Goal: Information Seeking & Learning: Learn about a topic

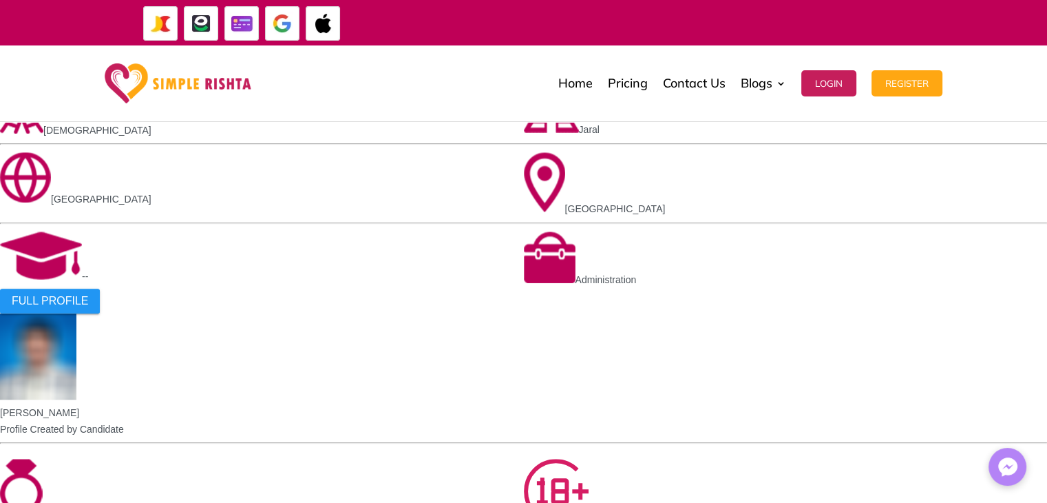
scroll to position [1102, 0]
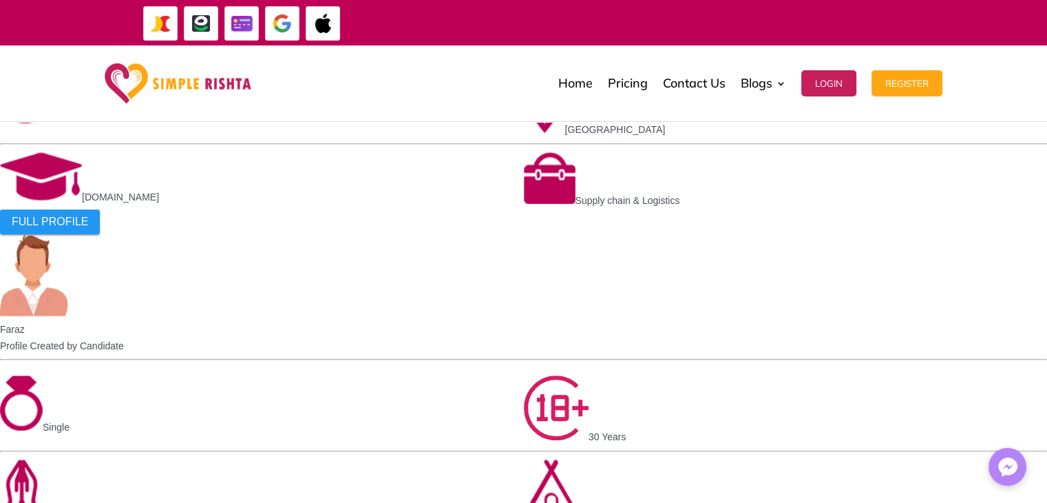
scroll to position [1105, 0]
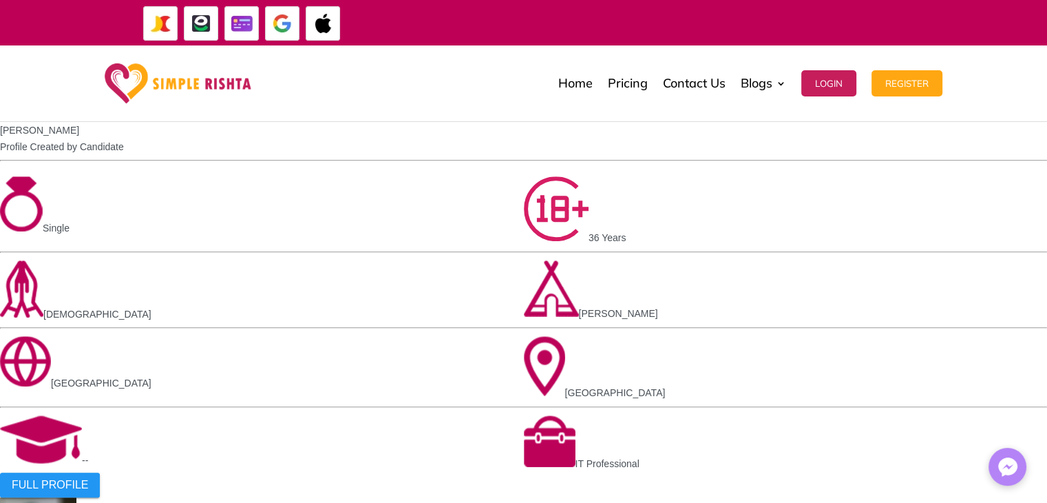
scroll to position [1033, 0]
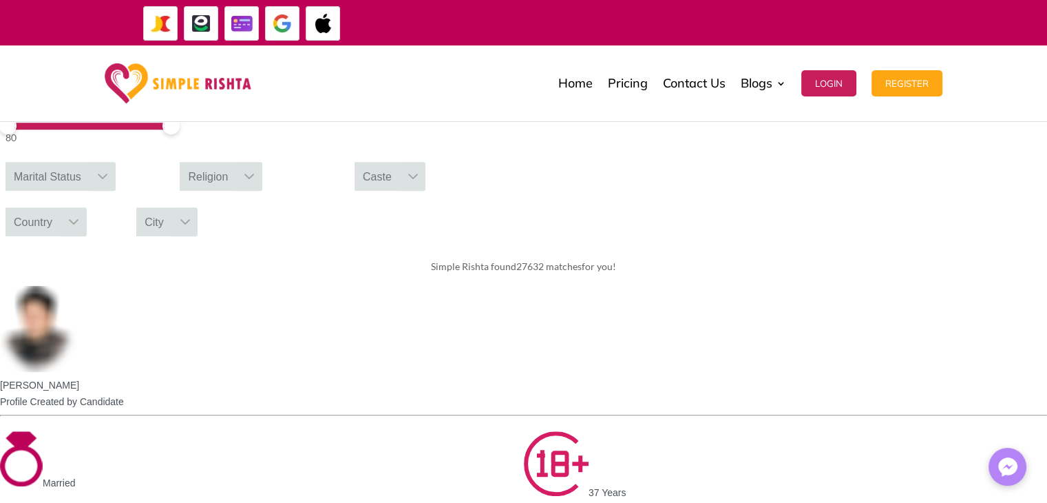
scroll to position [551, 0]
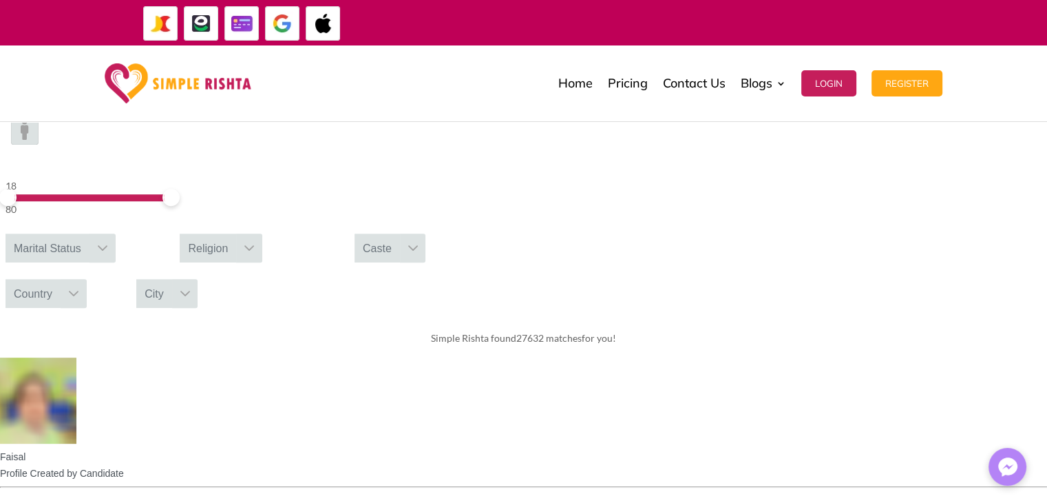
scroll to position [482, 0]
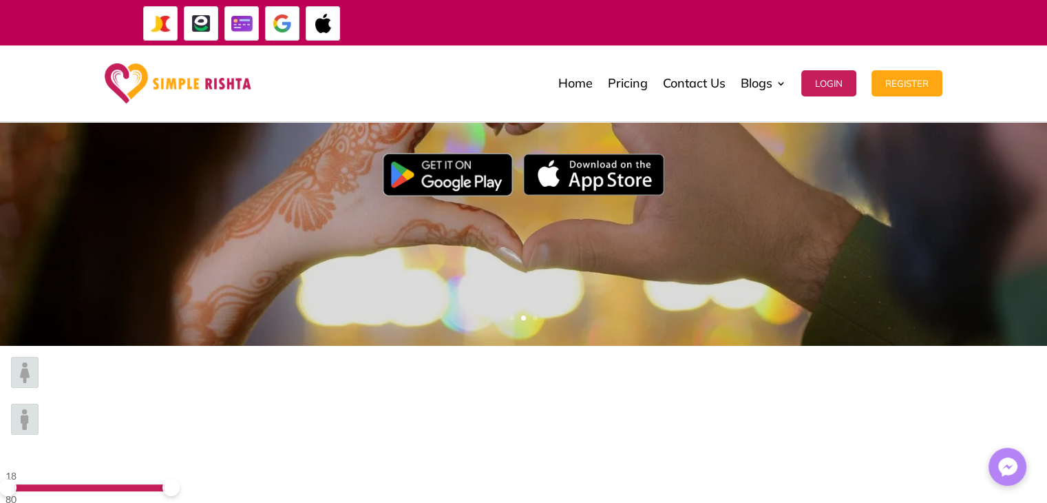
scroll to position [498, 0]
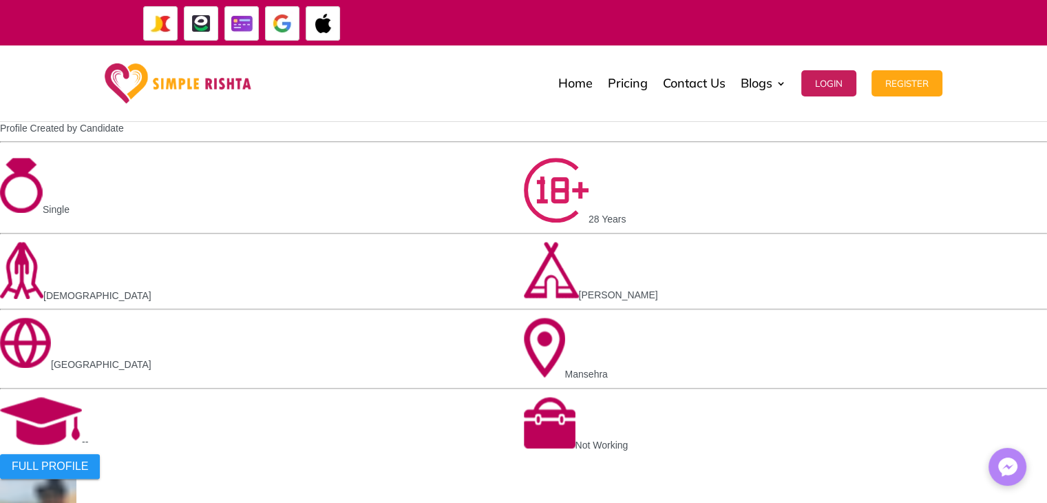
scroll to position [1259, 0]
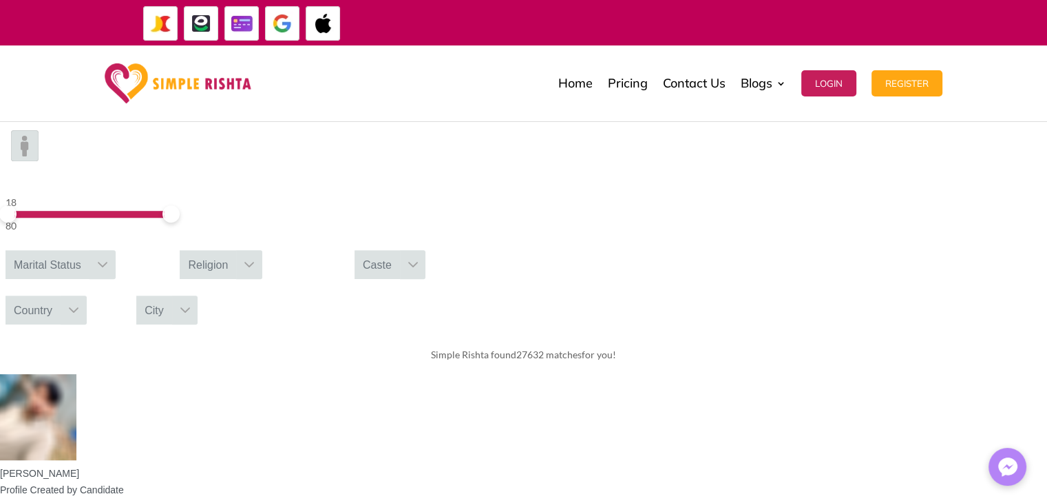
scroll to position [498, 0]
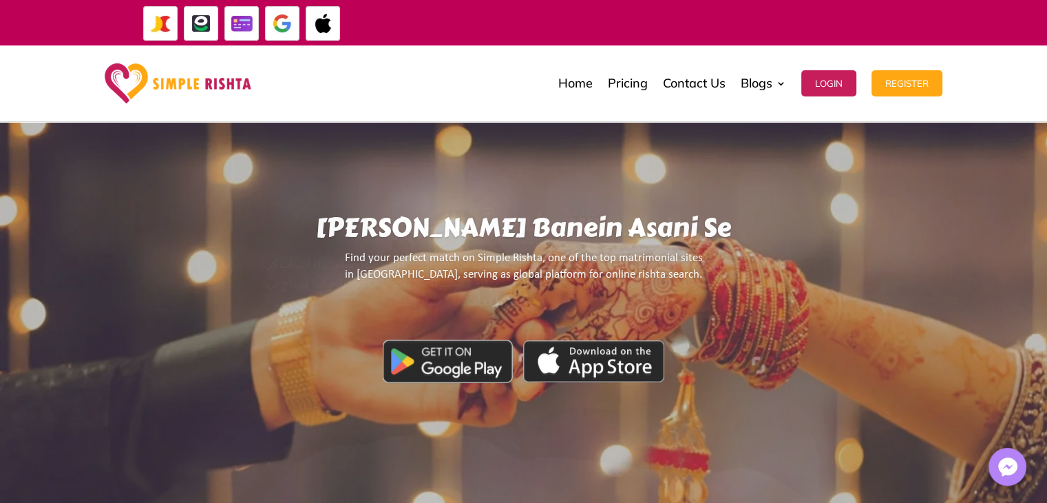
scroll to position [0, 0]
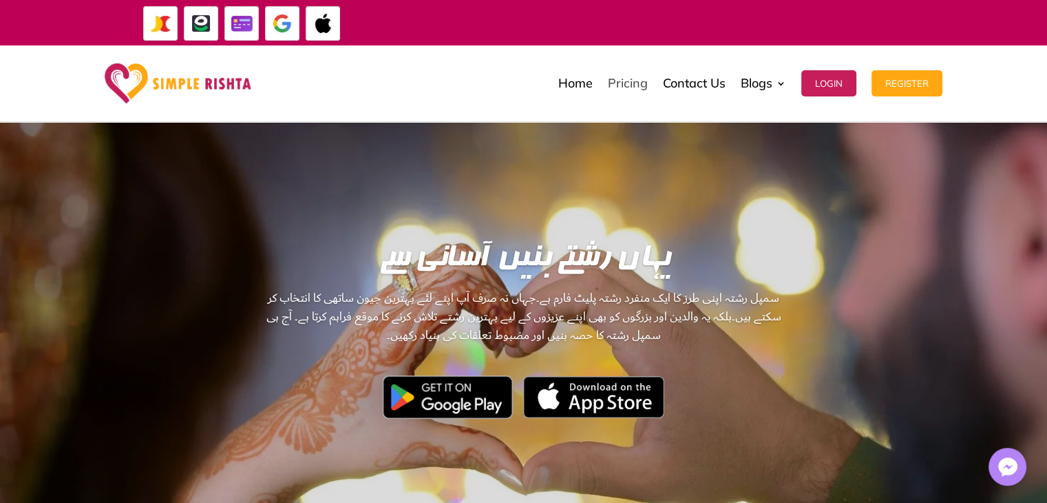
click at [624, 84] on link "Pricing" at bounding box center [628, 83] width 40 height 69
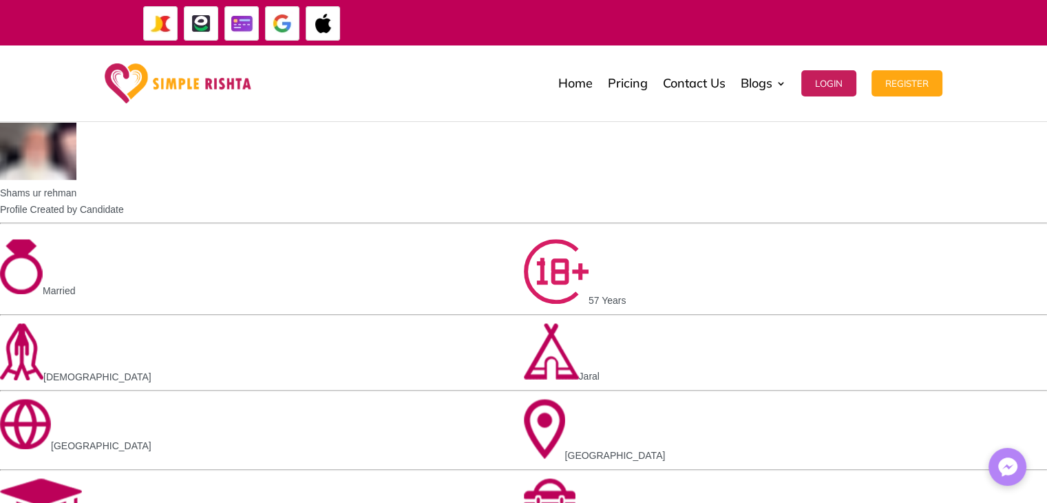
scroll to position [1239, 0]
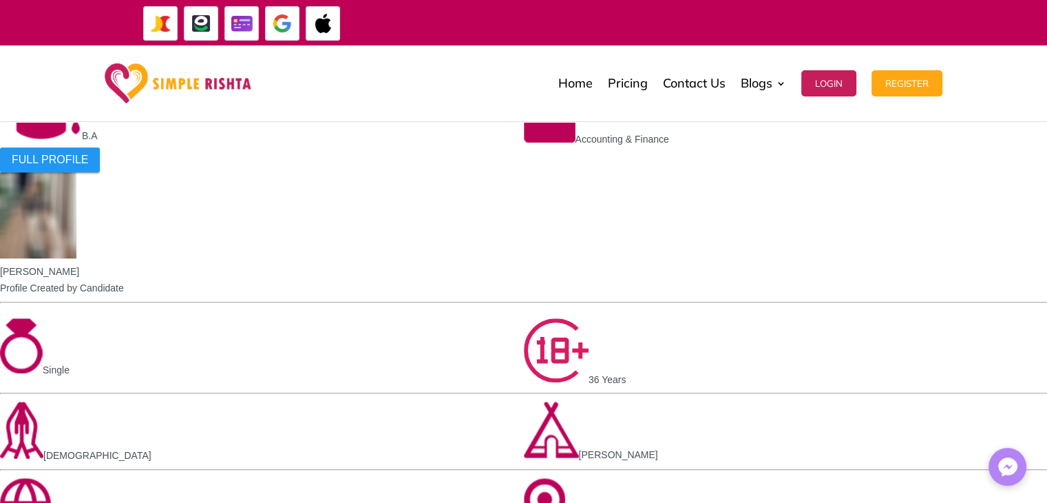
scroll to position [964, 0]
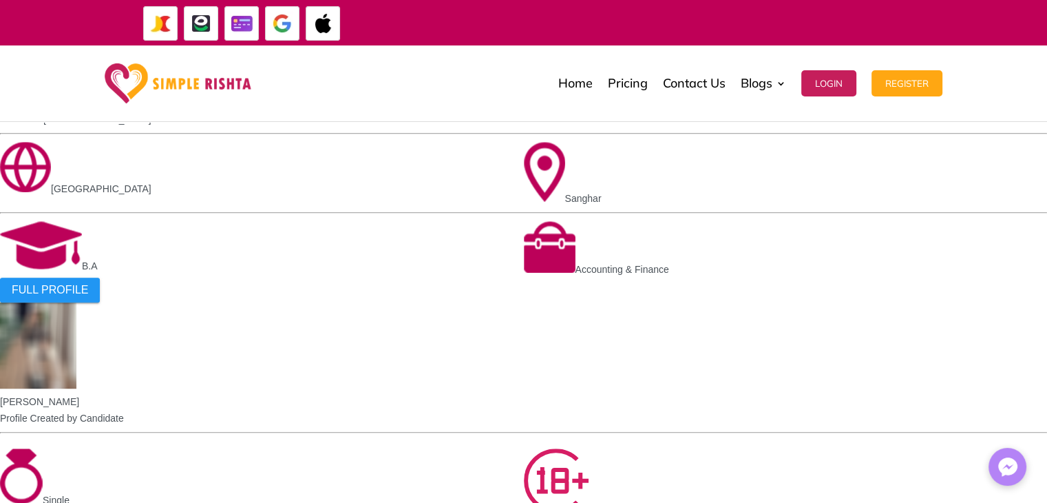
scroll to position [826, 0]
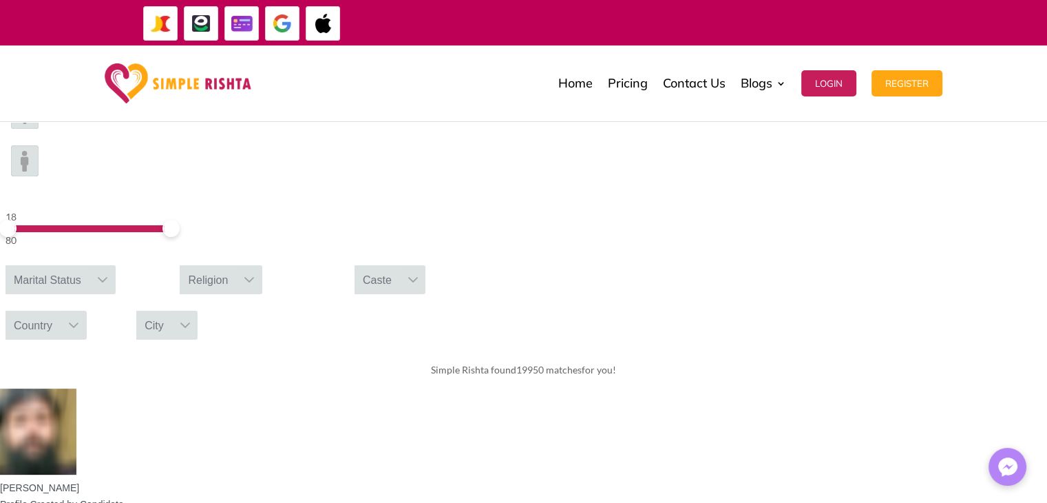
scroll to position [275, 0]
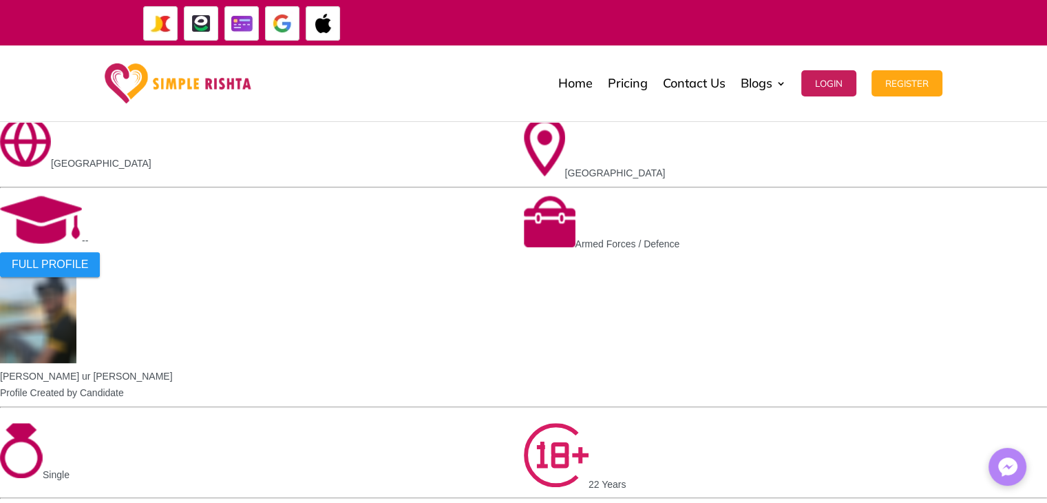
scroll to position [1033, 0]
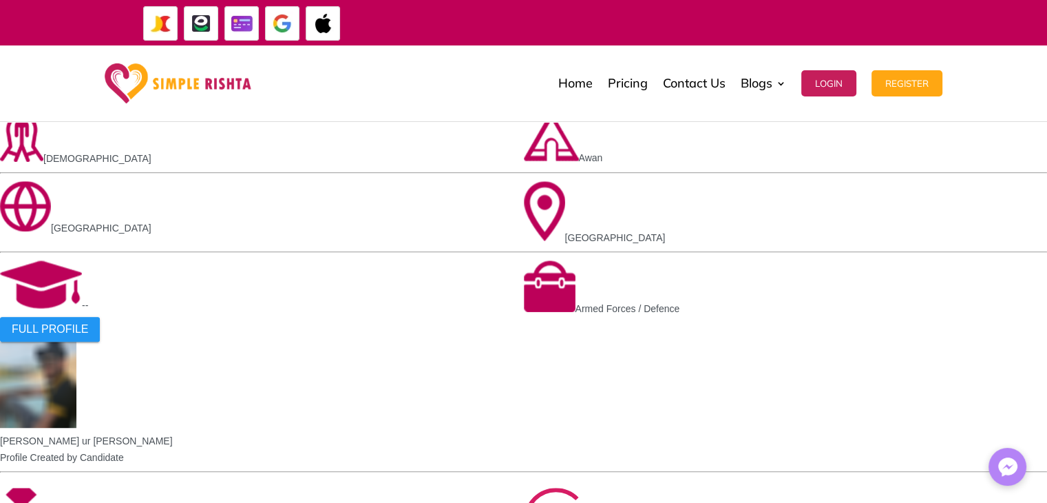
scroll to position [899, 0]
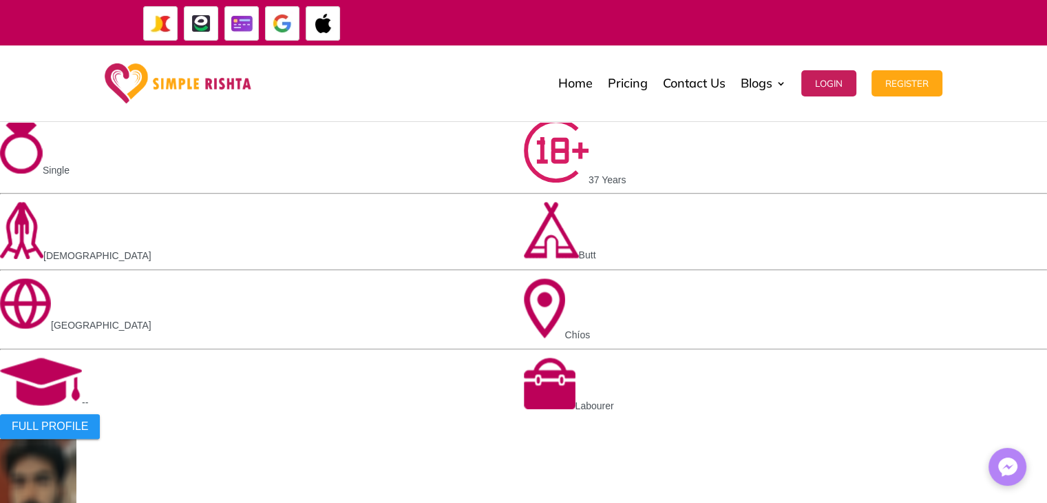
scroll to position [413, 0]
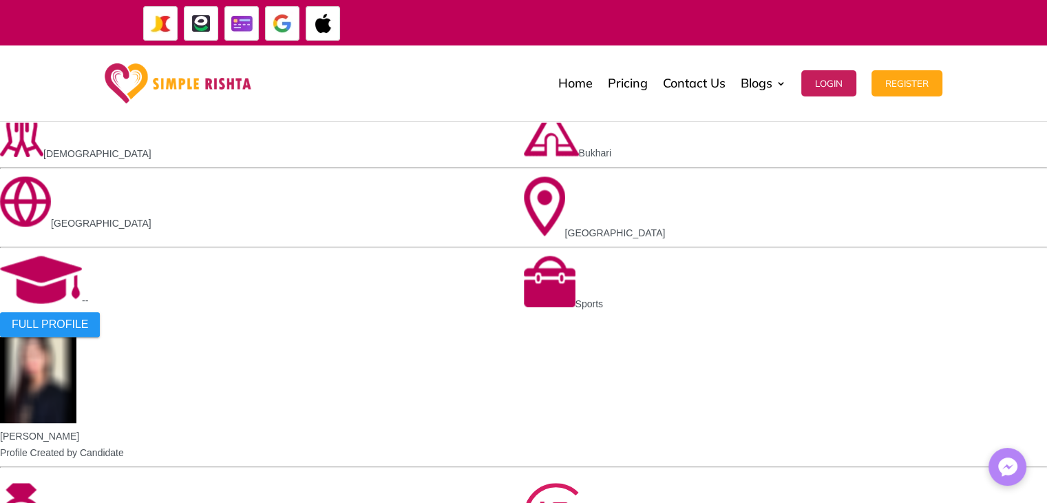
scroll to position [964, 0]
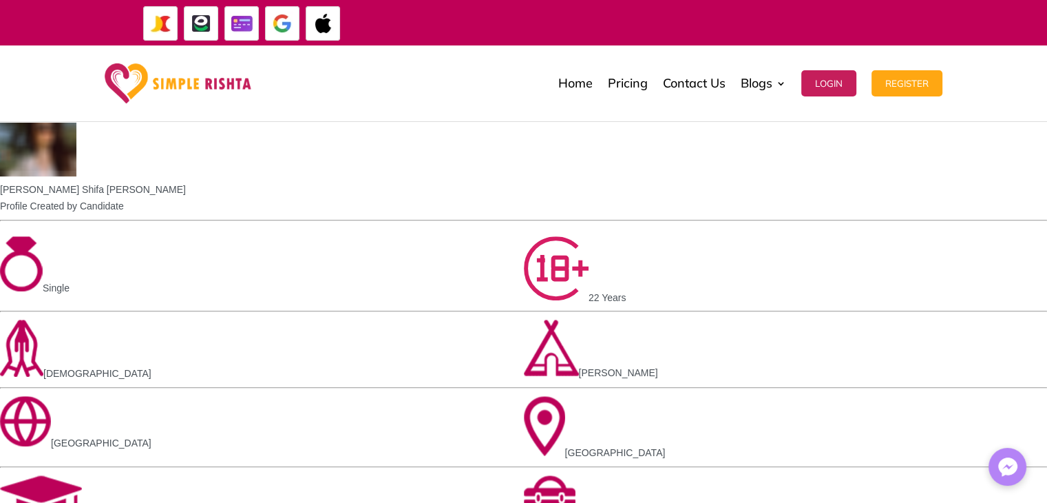
scroll to position [413, 0]
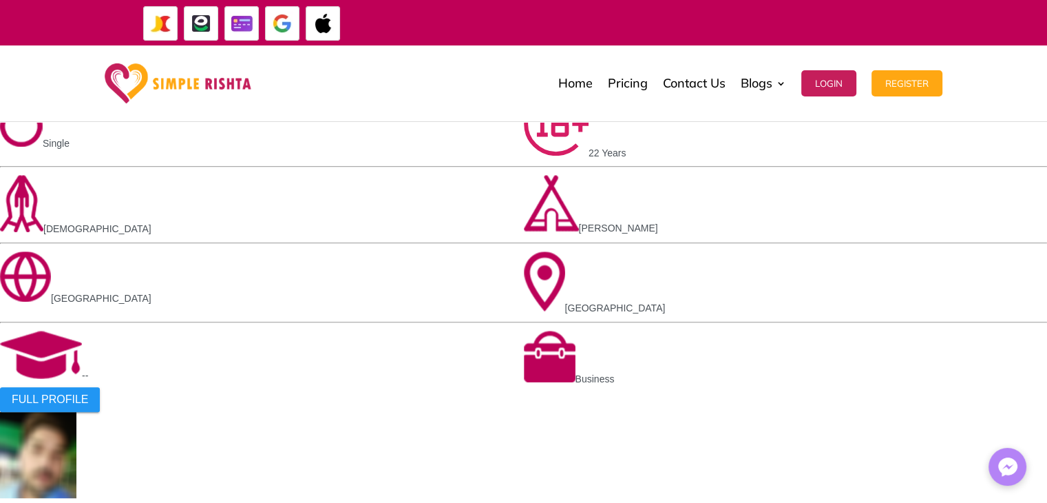
scroll to position [895, 0]
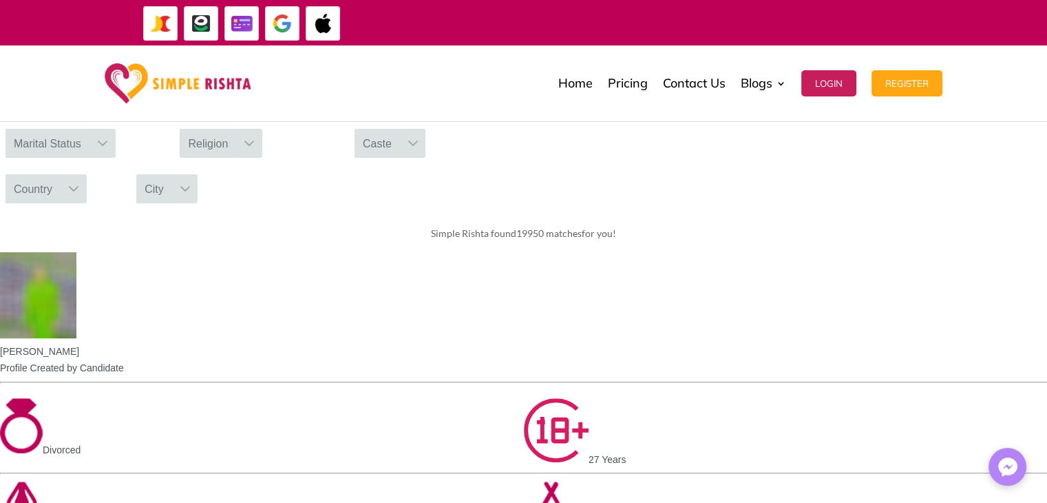
scroll to position [414, 0]
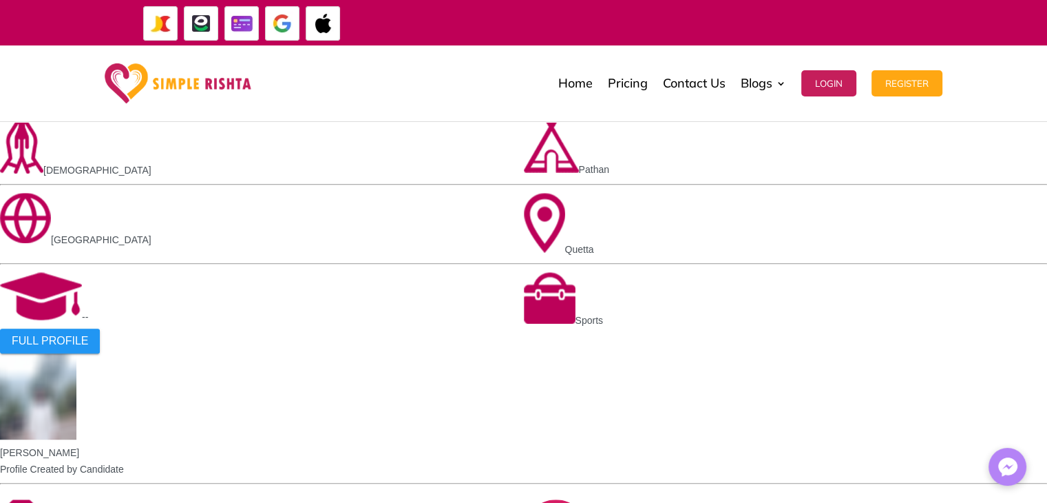
scroll to position [896, 0]
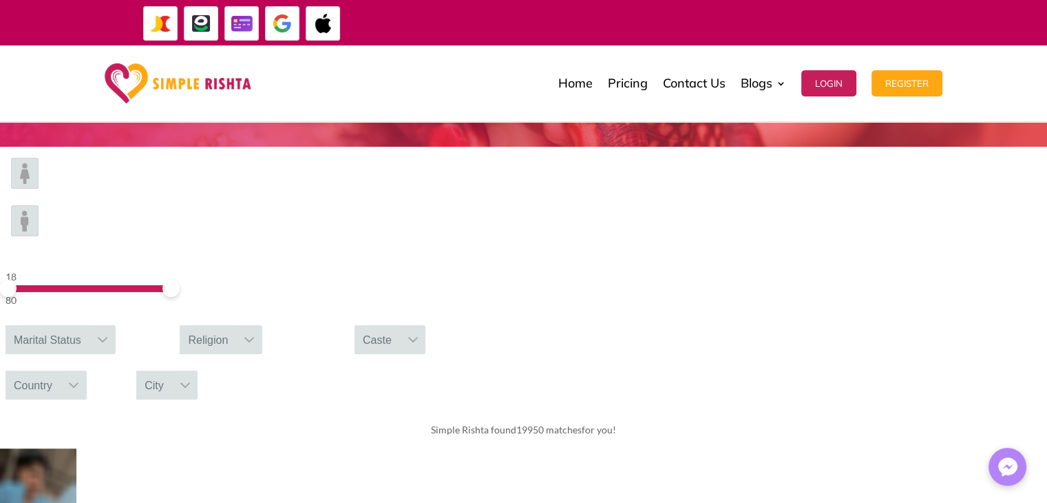
scroll to position [209, 0]
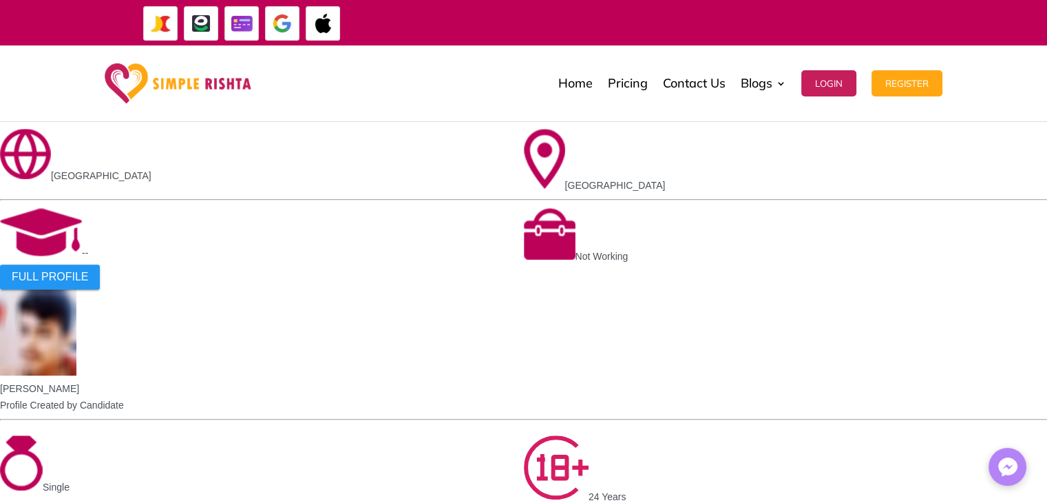
scroll to position [965, 0]
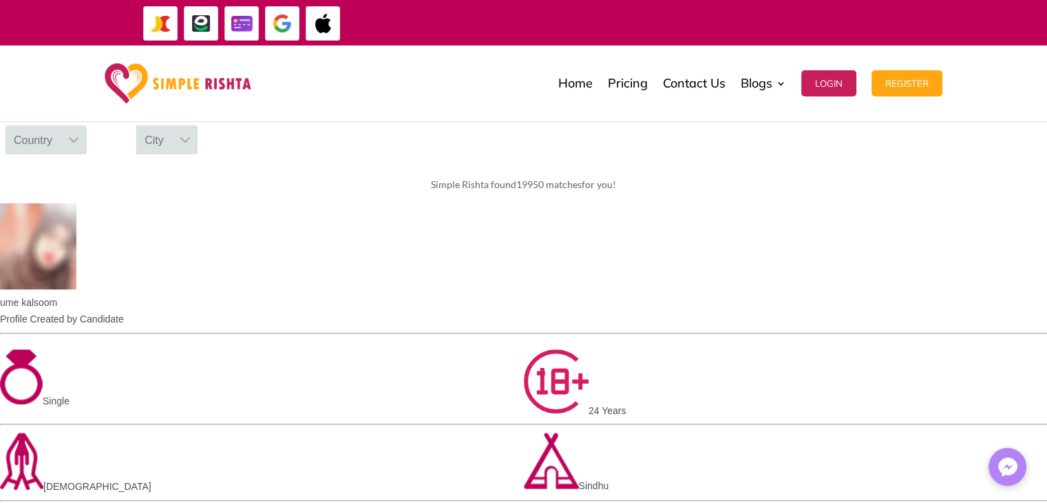
scroll to position [483, 0]
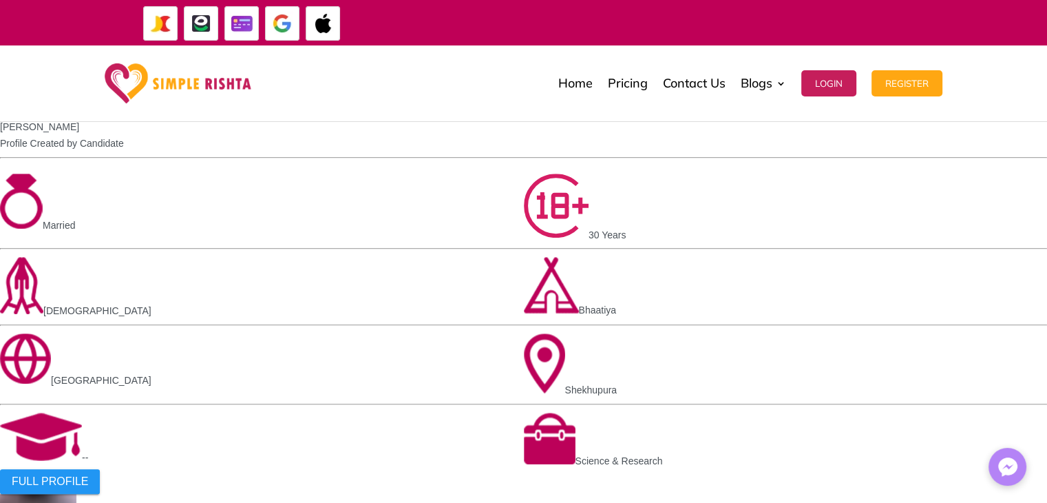
scroll to position [361, 0]
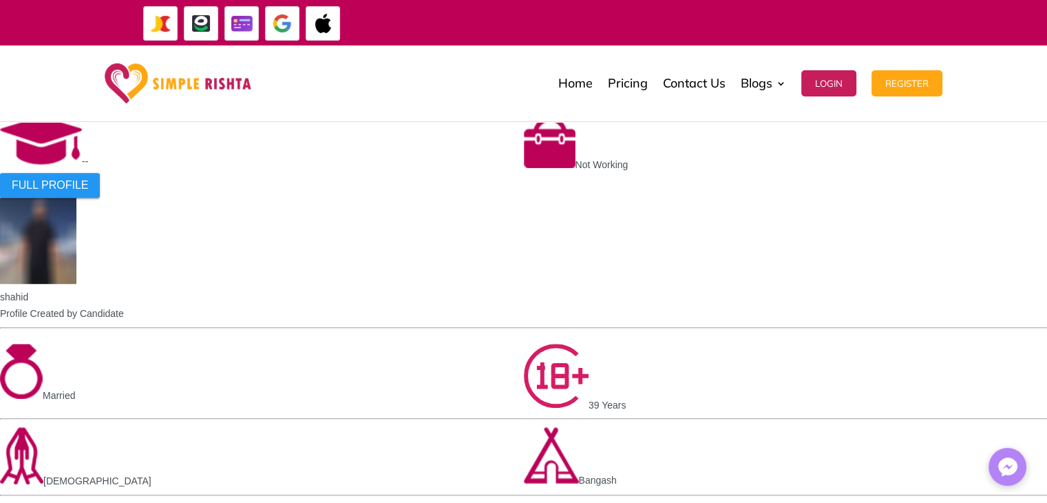
scroll to position [1050, 0]
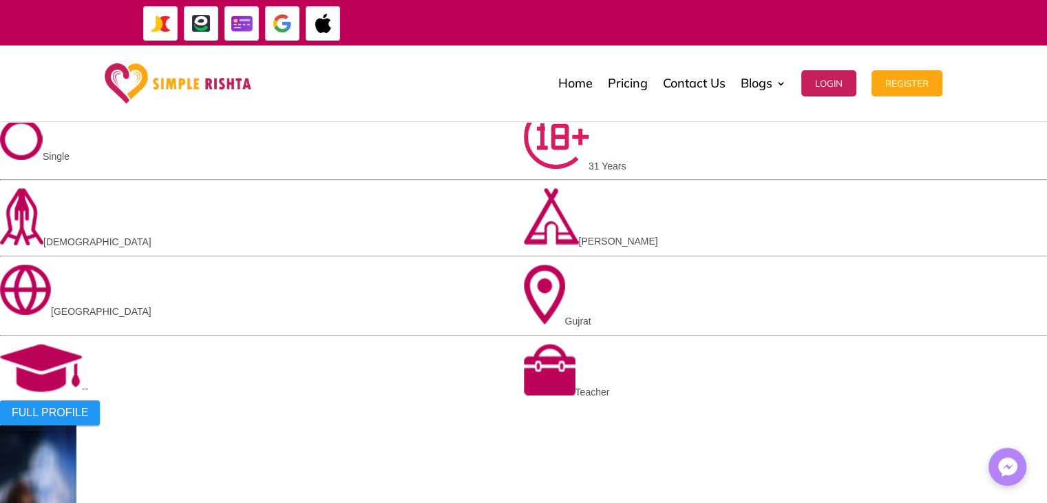
scroll to position [430, 0]
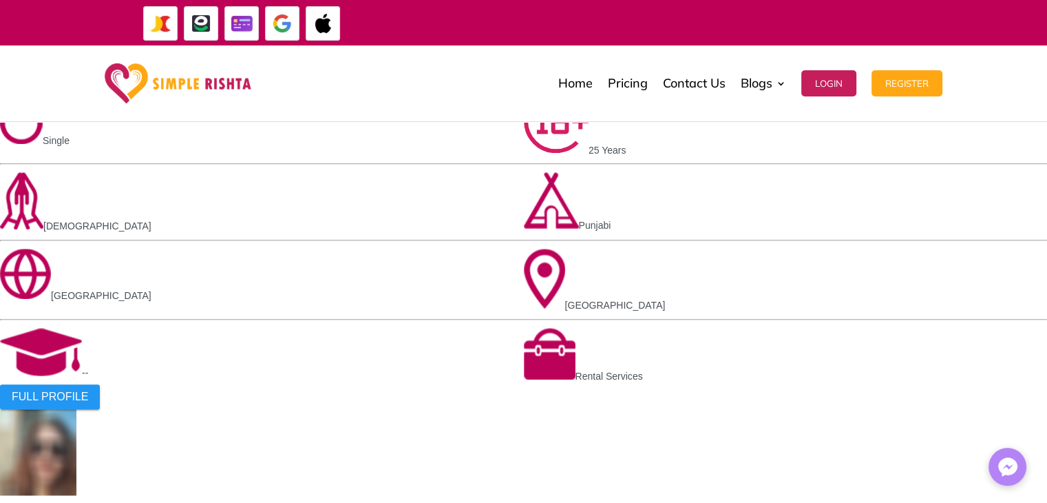
scroll to position [912, 0]
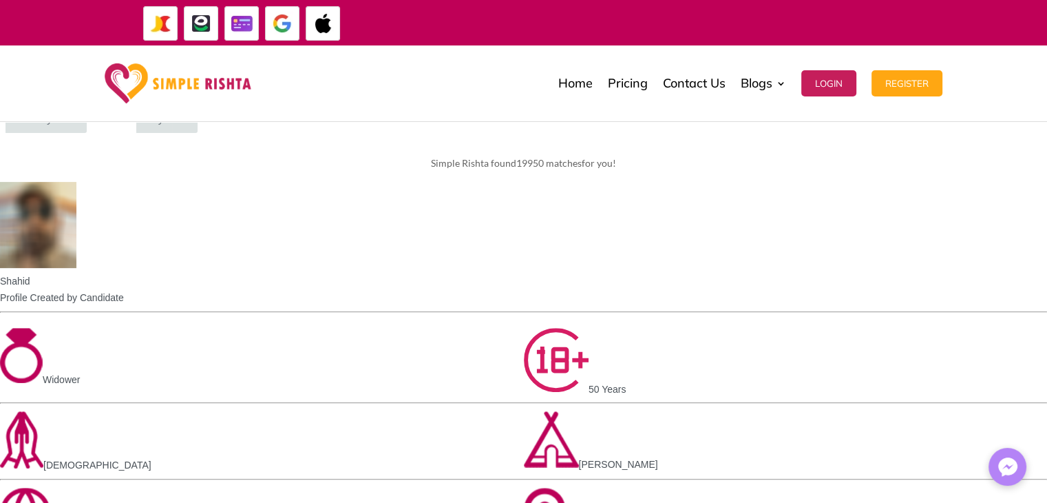
scroll to position [758, 0]
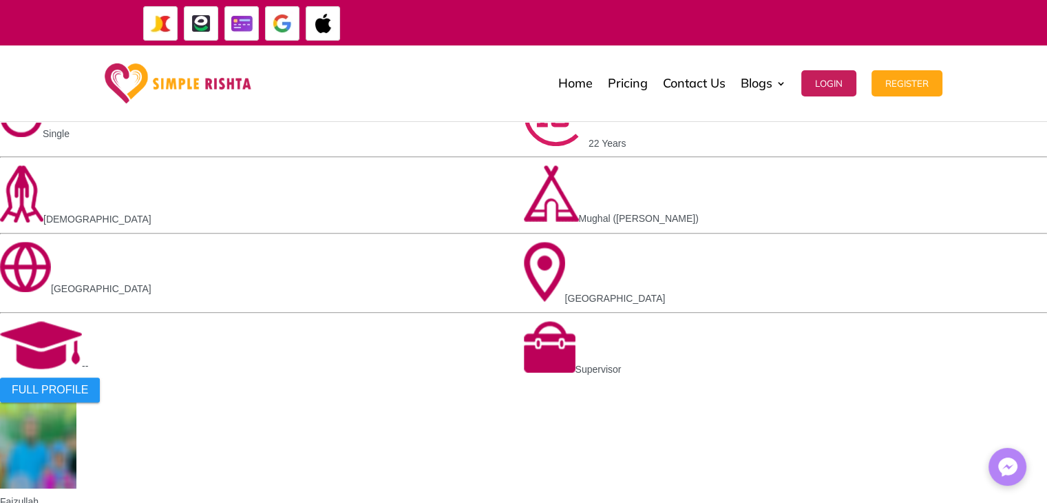
scroll to position [965, 0]
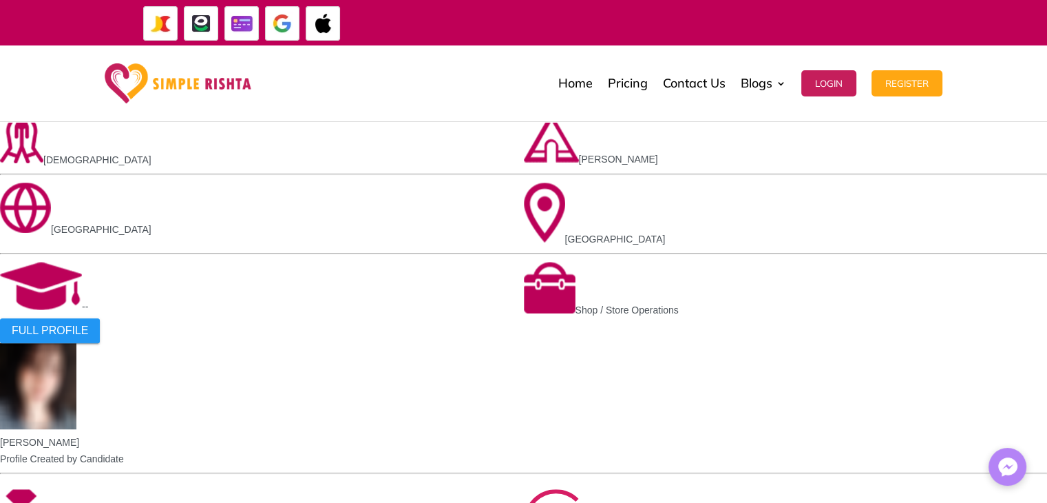
scroll to position [981, 0]
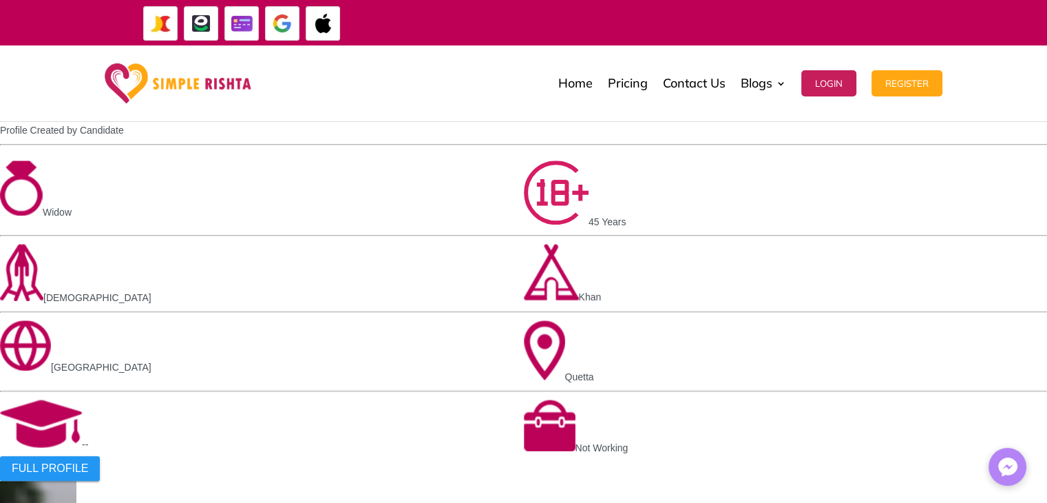
scroll to position [1119, 0]
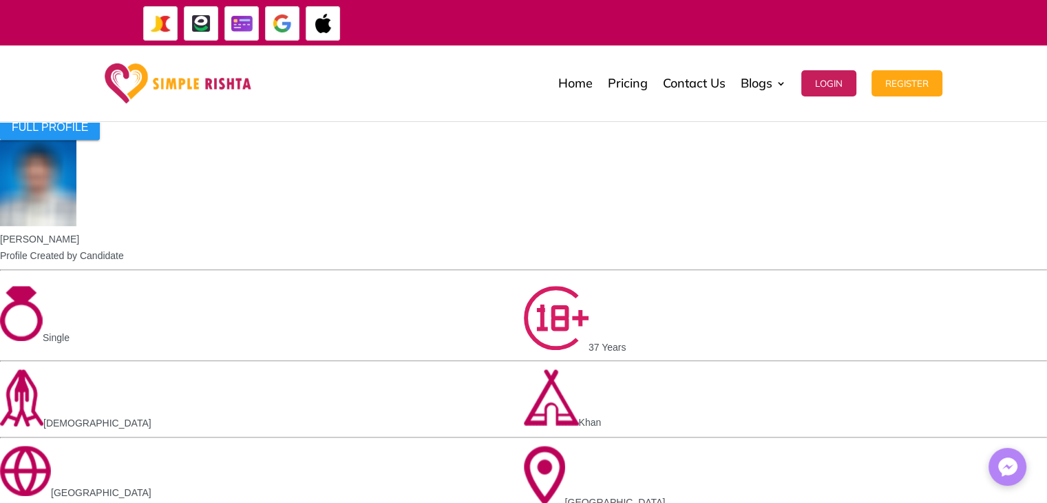
scroll to position [1102, 0]
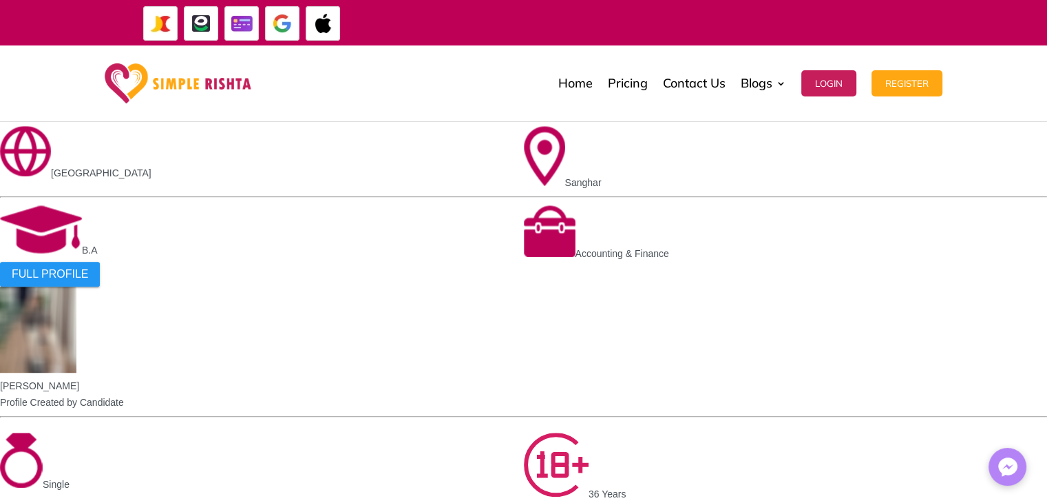
scroll to position [1120, 0]
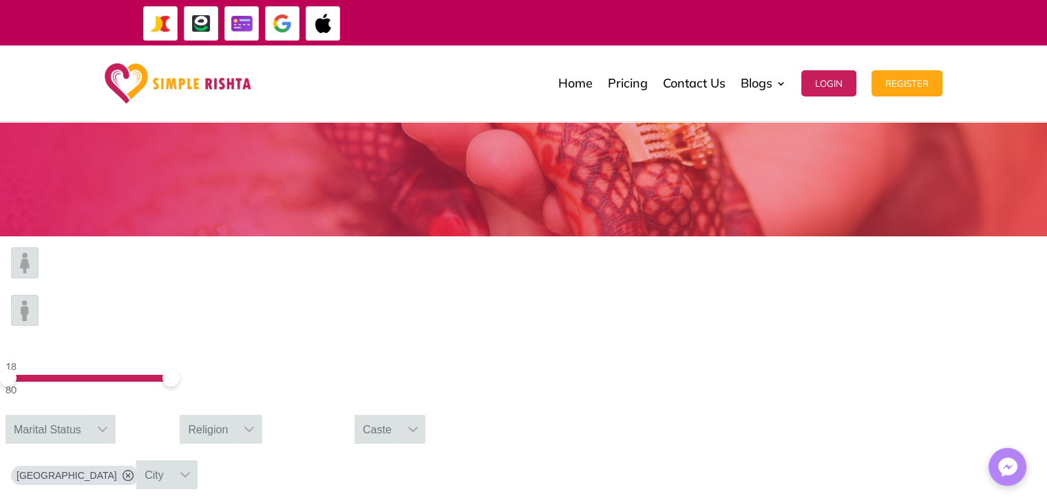
scroll to position [138, 0]
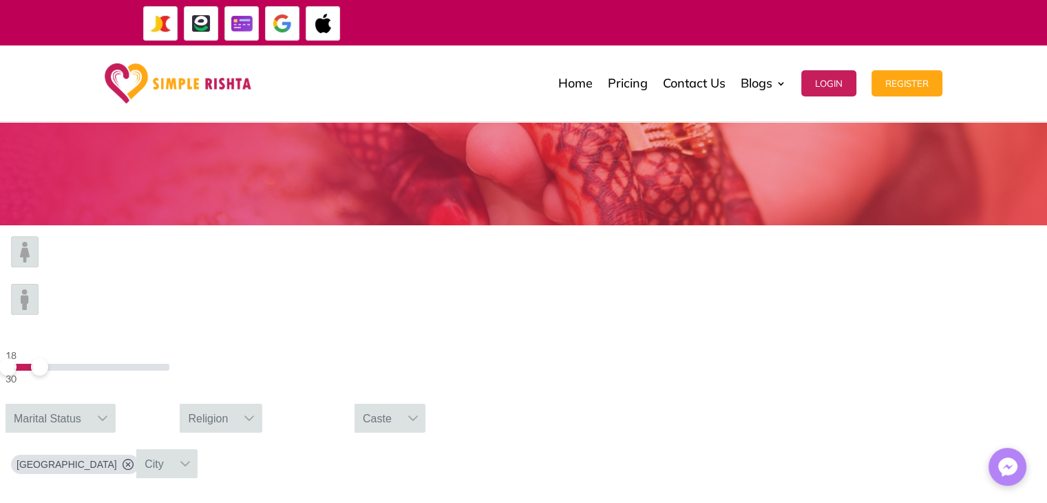
drag, startPoint x: 251, startPoint y: 275, endPoint x: 193, endPoint y: 269, distance: 58.2
click at [48, 358] on span at bounding box center [39, 366] width 17 height 17
click at [116, 403] on div at bounding box center [103, 417] width 26 height 29
click at [116, 470] on div "Please select gender" at bounding box center [61, 479] width 110 height 18
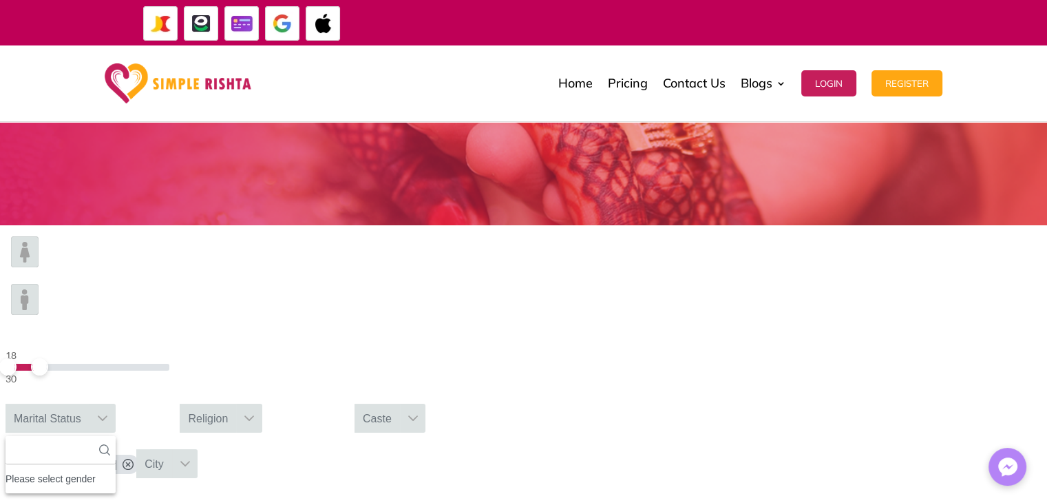
click at [116, 470] on div "Please select gender" at bounding box center [61, 479] width 110 height 18
click at [116, 436] on input "text" at bounding box center [61, 450] width 110 height 28
type input "*"
click at [116, 470] on div "Please select gender" at bounding box center [61, 479] width 110 height 18
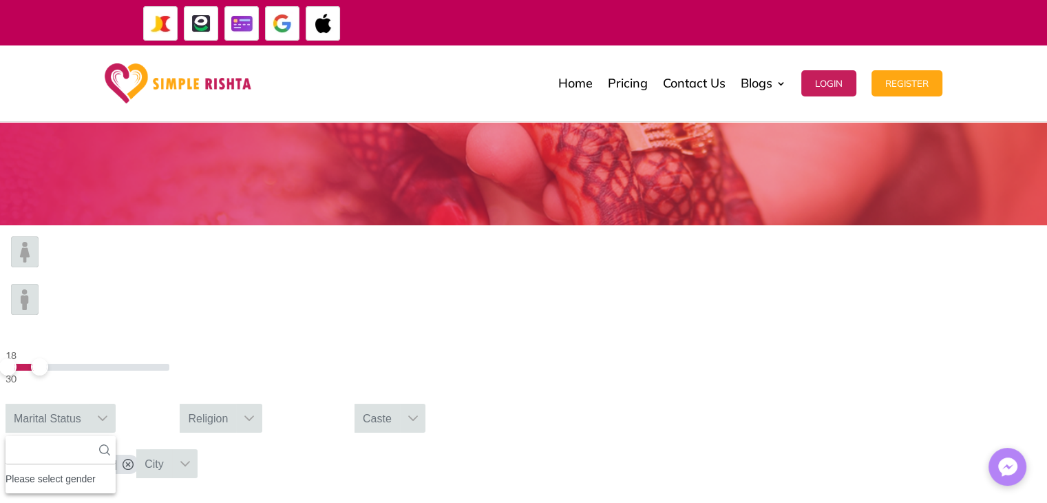
click at [255, 412] on icon at bounding box center [249, 417] width 11 height 11
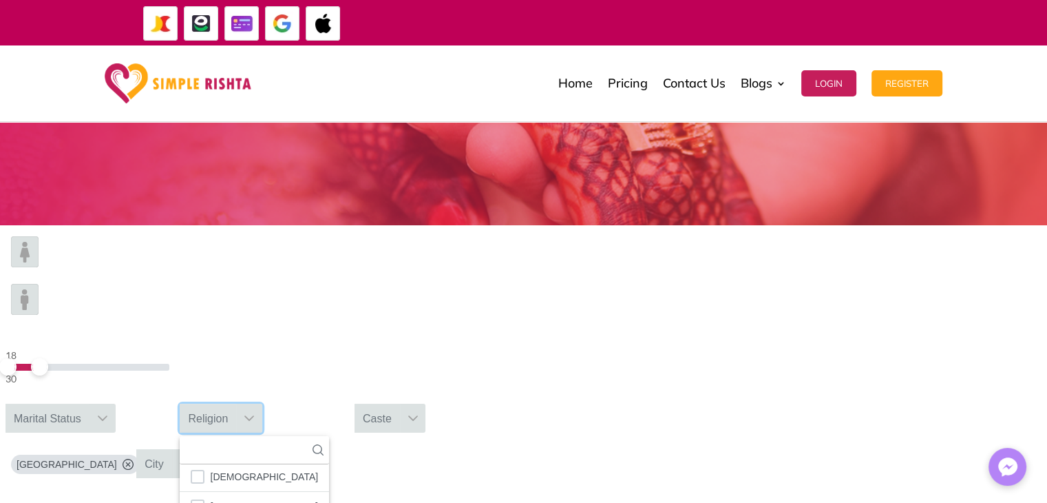
scroll to position [69, 0]
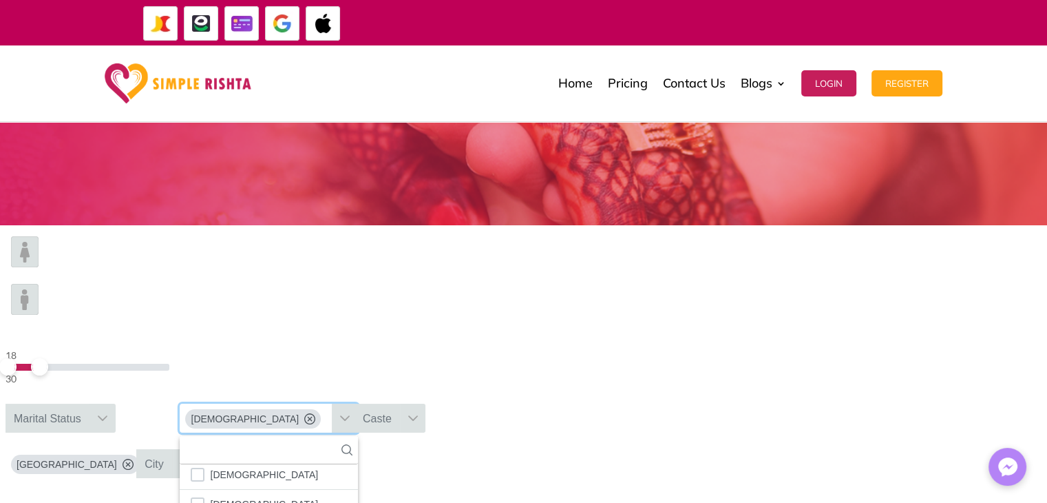
click at [419, 412] on icon at bounding box center [413, 417] width 11 height 11
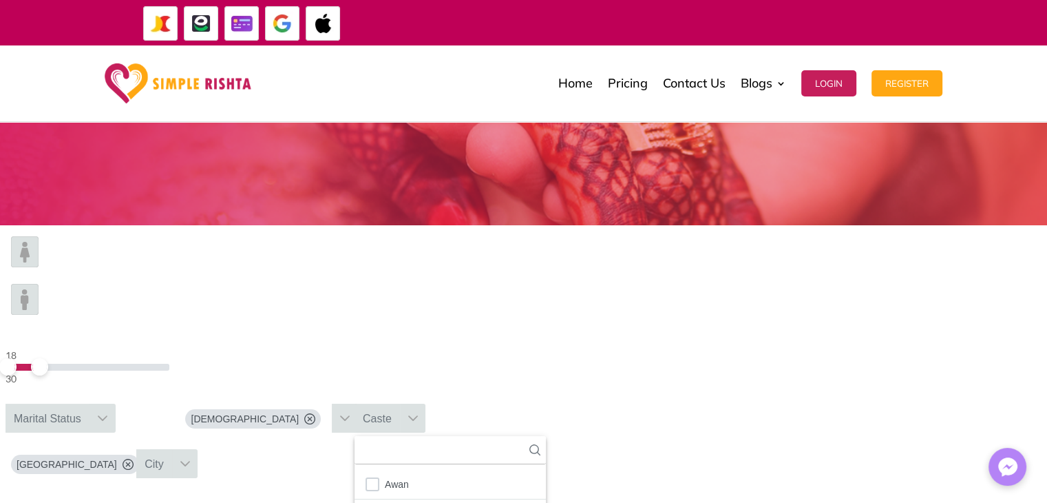
click at [419, 412] on icon at bounding box center [413, 417] width 11 height 11
click at [190, 461] on icon at bounding box center [185, 464] width 10 height 6
click at [90, 403] on div "Marital Status" at bounding box center [48, 417] width 84 height 29
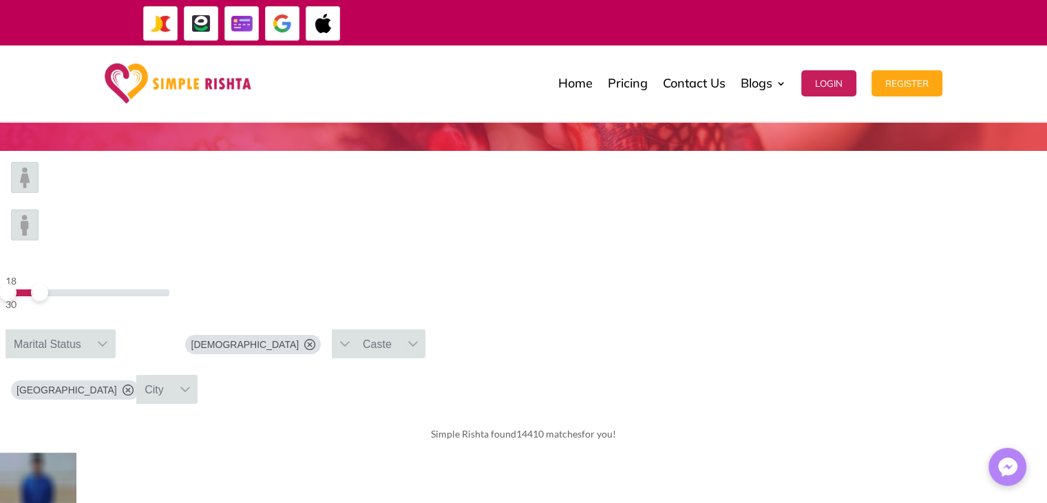
scroll to position [69, 0]
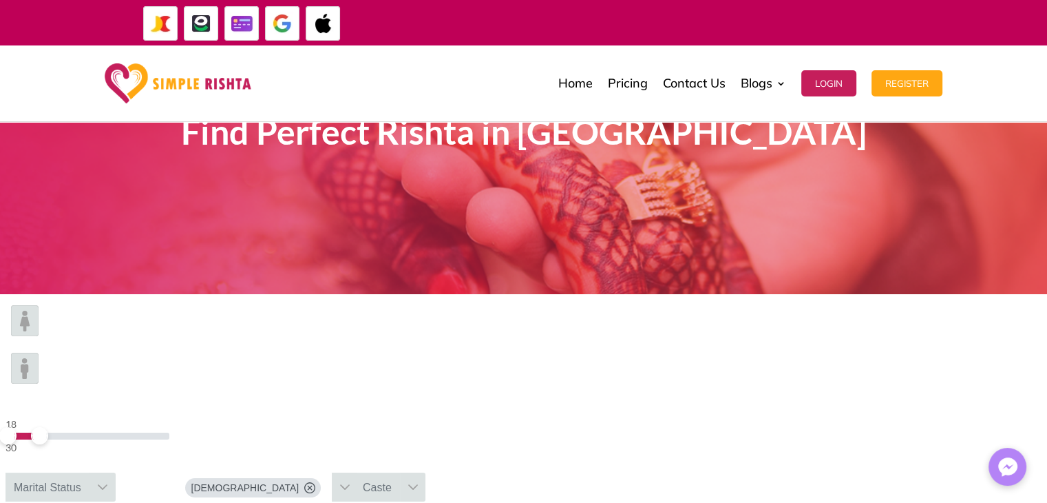
click at [107, 484] on icon at bounding box center [103, 487] width 10 height 6
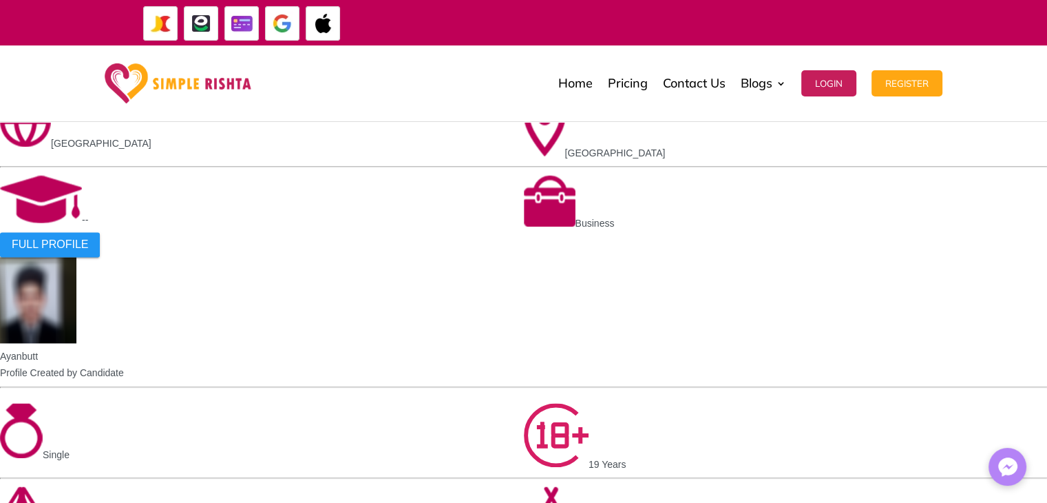
scroll to position [1810, 0]
